Goal: Transaction & Acquisition: Subscribe to service/newsletter

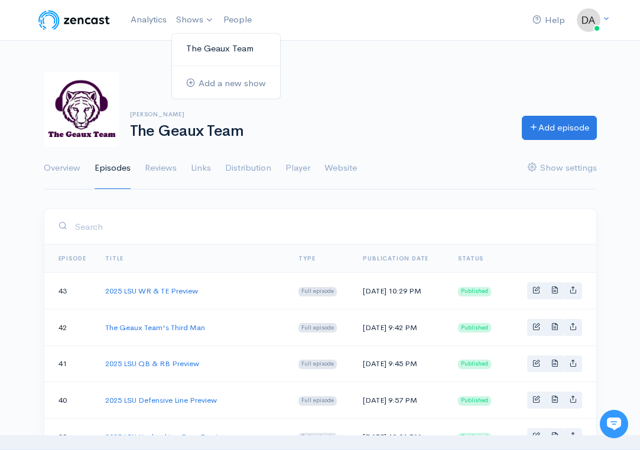
click at [200, 53] on link "The Geaux Team" at bounding box center [226, 48] width 108 height 21
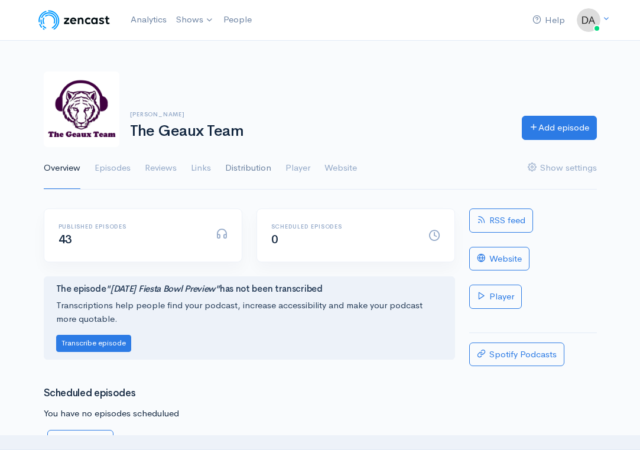
click at [255, 169] on link "Distribution" at bounding box center [248, 168] width 46 height 43
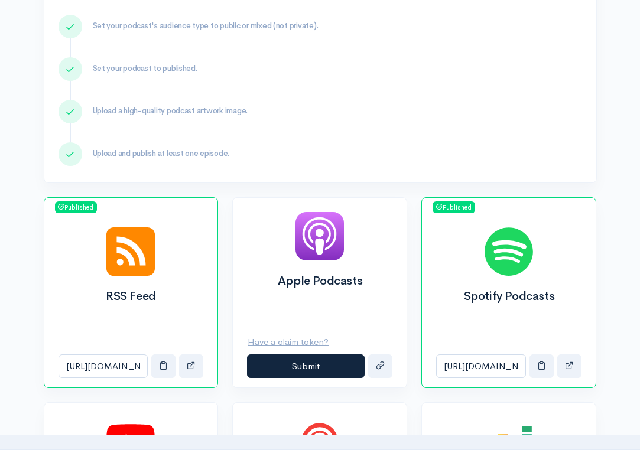
scroll to position [248, 0]
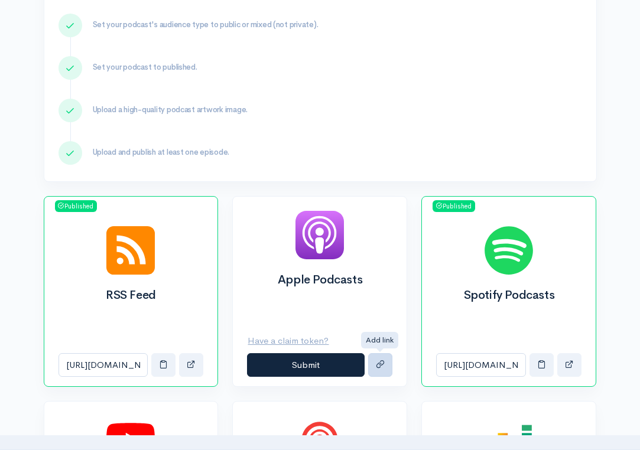
click at [383, 365] on span "submit" at bounding box center [380, 364] width 9 height 9
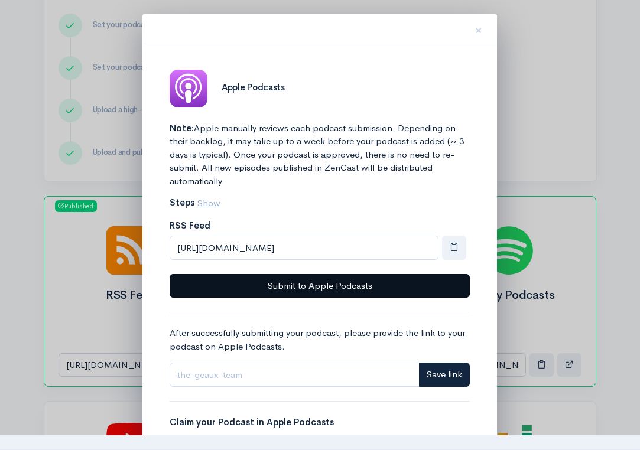
click at [388, 286] on button "Submit to Apple Podcasts" at bounding box center [320, 286] width 300 height 24
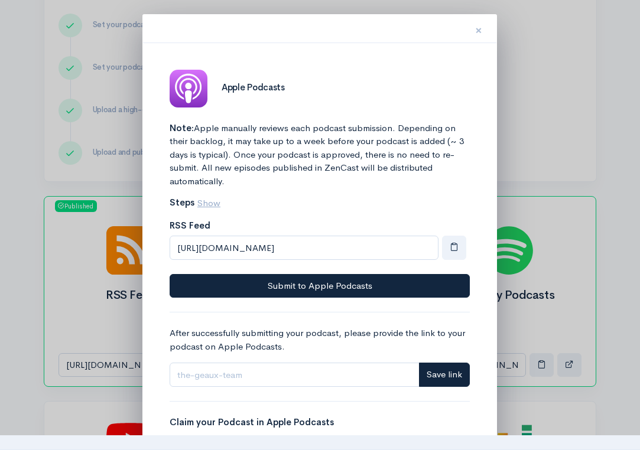
click at [473, 30] on button "×" at bounding box center [478, 28] width 35 height 37
